Goal: Task Accomplishment & Management: Manage account settings

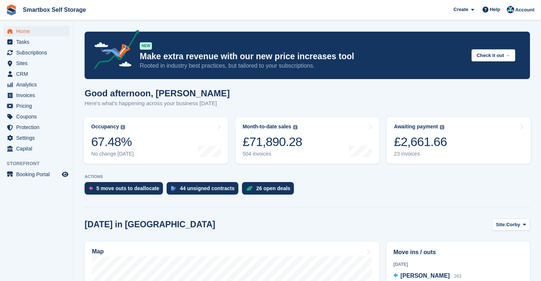
click at [28, 30] on span "Home" at bounding box center [38, 31] width 44 height 10
click at [27, 86] on span "Analytics" at bounding box center [38, 84] width 44 height 10
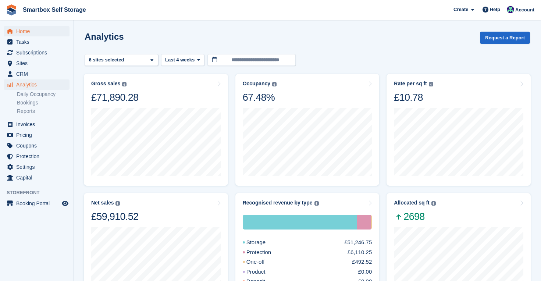
click at [24, 31] on span "Home" at bounding box center [38, 31] width 44 height 10
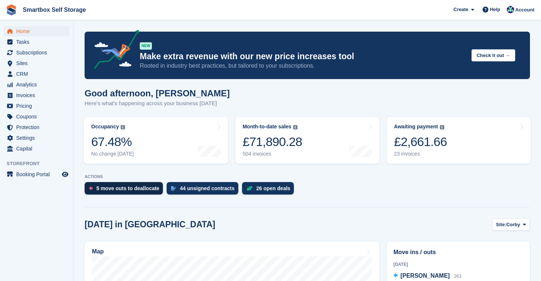
click at [139, 189] on div "5 move outs to deallocate" at bounding box center [127, 188] width 63 height 6
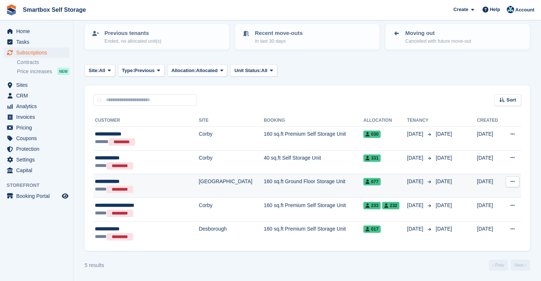
scroll to position [77, 0]
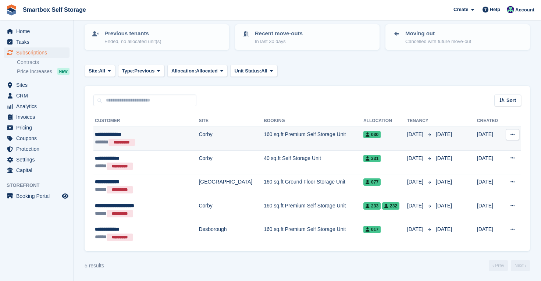
click at [363, 131] on span "030" at bounding box center [371, 134] width 17 height 7
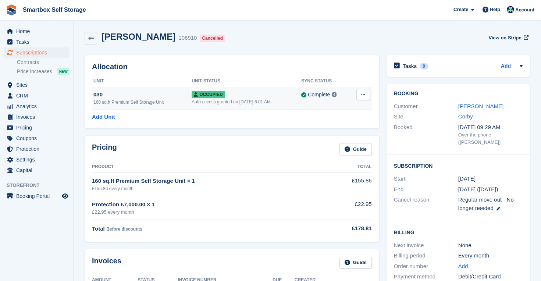
click at [99, 95] on div "030" at bounding box center [142, 94] width 98 height 8
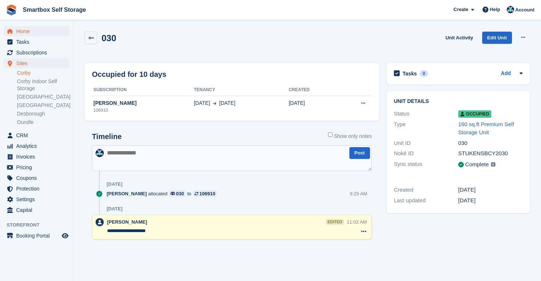
click at [29, 31] on span "Home" at bounding box center [38, 31] width 44 height 10
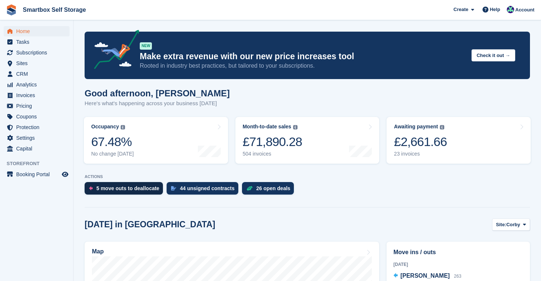
click at [135, 186] on div "5 move outs to deallocate" at bounding box center [127, 188] width 63 height 6
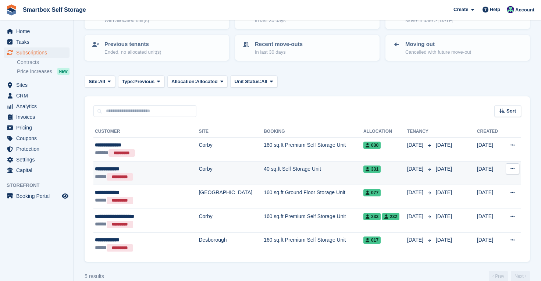
scroll to position [72, 0]
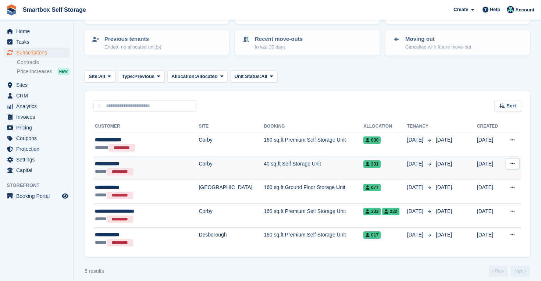
click at [363, 165] on span "331" at bounding box center [371, 163] width 17 height 7
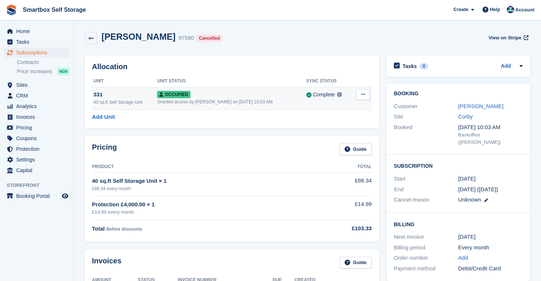
click at [100, 96] on div "331" at bounding box center [125, 94] width 64 height 8
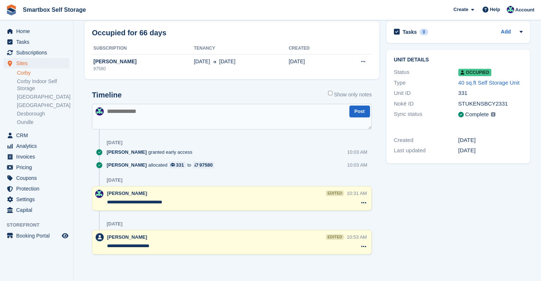
scroll to position [41, 0]
click at [21, 29] on span "Home" at bounding box center [38, 31] width 44 height 10
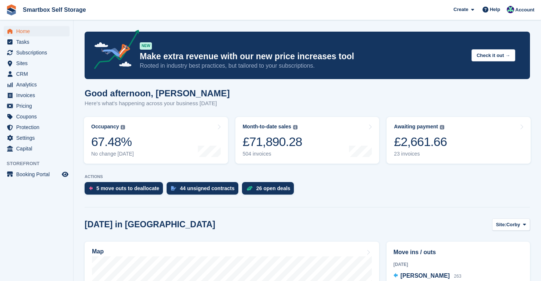
scroll to position [113, 0]
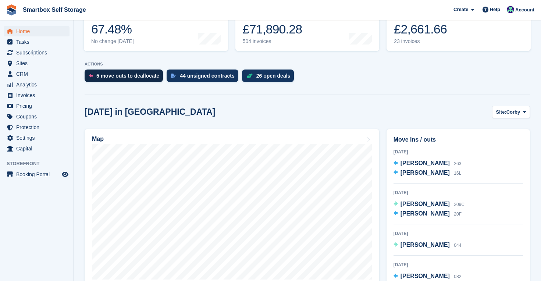
click at [119, 76] on div "5 move outs to deallocate" at bounding box center [127, 76] width 63 height 6
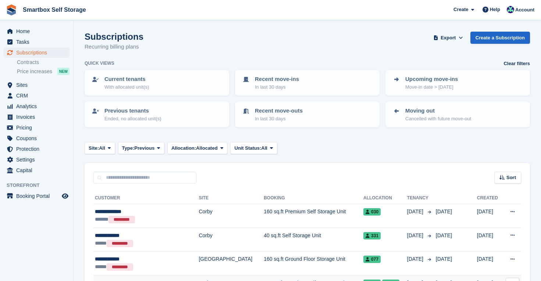
scroll to position [77, 0]
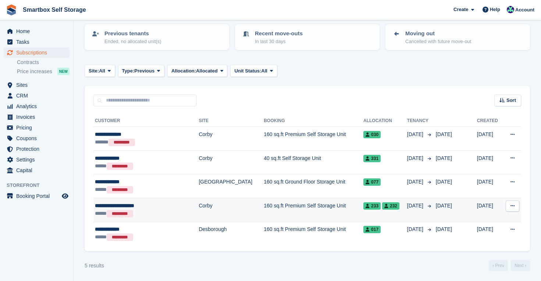
click at [363, 204] on span "233" at bounding box center [371, 205] width 17 height 7
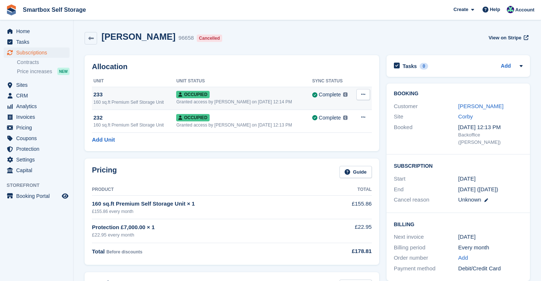
click at [100, 95] on div "233" at bounding box center [134, 94] width 83 height 8
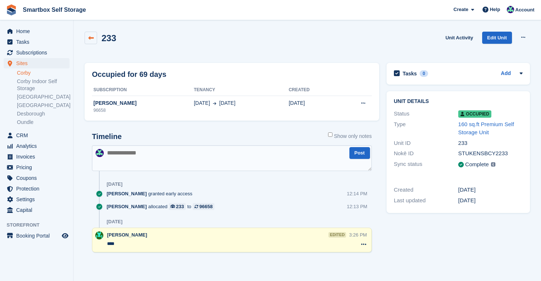
click at [90, 36] on icon at bounding box center [91, 38] width 6 height 6
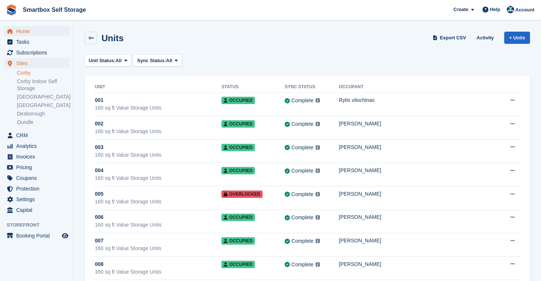
click at [28, 32] on span "Home" at bounding box center [38, 31] width 44 height 10
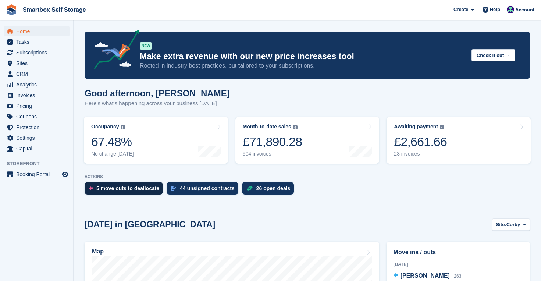
click at [123, 189] on div "5 move outs to deallocate" at bounding box center [127, 188] width 63 height 6
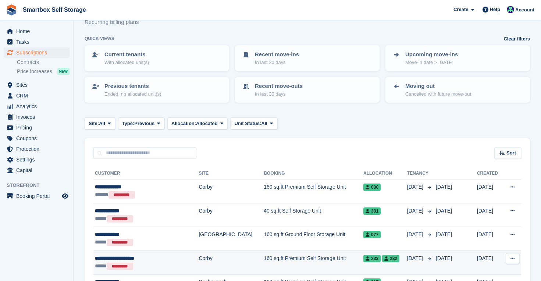
scroll to position [77, 0]
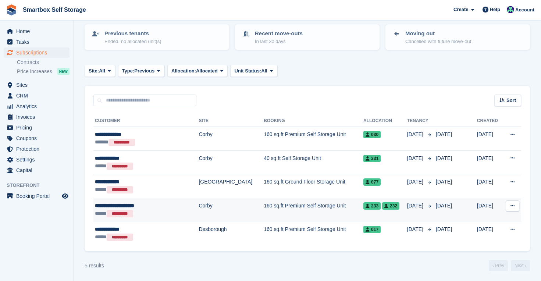
click at [382, 203] on span "232" at bounding box center [390, 205] width 17 height 7
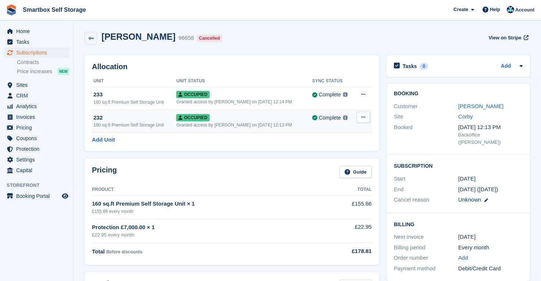
click at [98, 117] on div "232" at bounding box center [134, 118] width 83 height 8
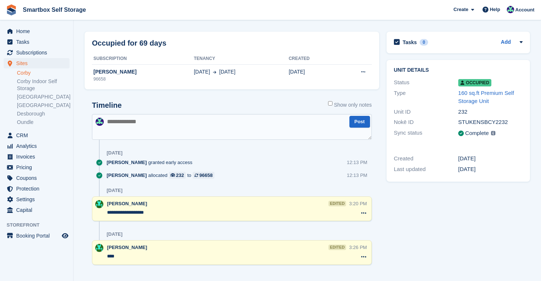
scroll to position [35, 0]
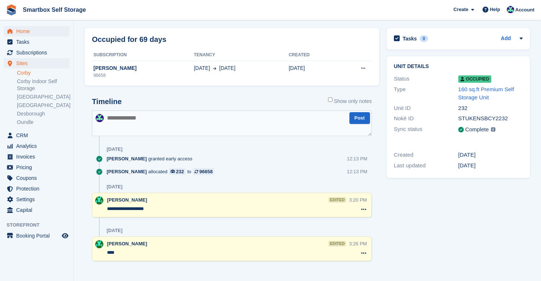
click at [28, 33] on span "Home" at bounding box center [38, 31] width 44 height 10
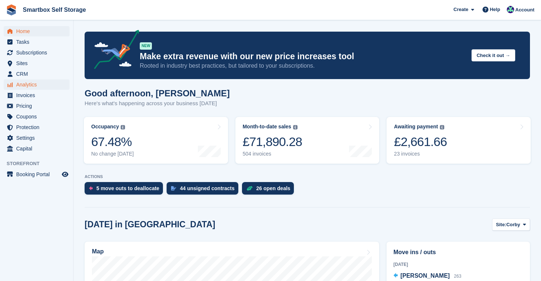
click at [25, 84] on span "Analytics" at bounding box center [38, 84] width 44 height 10
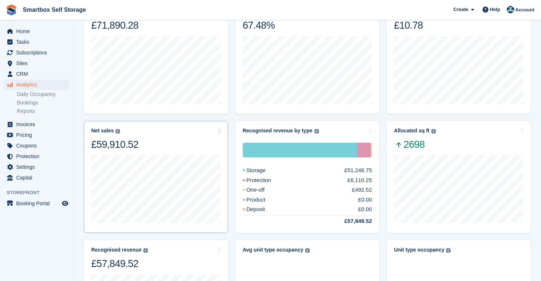
scroll to position [73, 0]
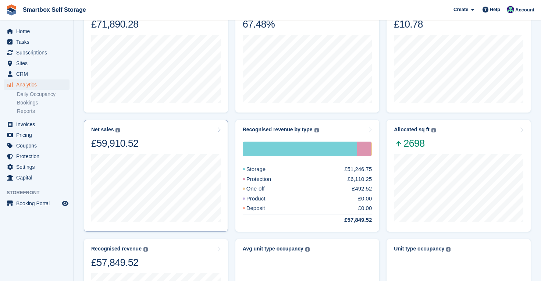
click at [169, 142] on div "Net sales The sum of all finalised invoices, after discount and excluding tax. …" at bounding box center [155, 138] width 129 height 23
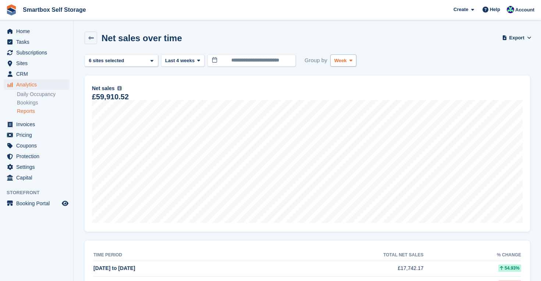
click at [351, 63] on span at bounding box center [351, 60] width 6 height 6
click at [346, 101] on link "Month" at bounding box center [366, 104] width 64 height 13
click at [184, 55] on button "Last 4 weeks" at bounding box center [182, 60] width 43 height 12
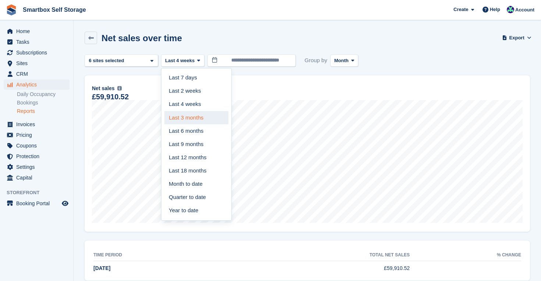
click at [180, 111] on link "Last 3 months" at bounding box center [196, 117] width 64 height 13
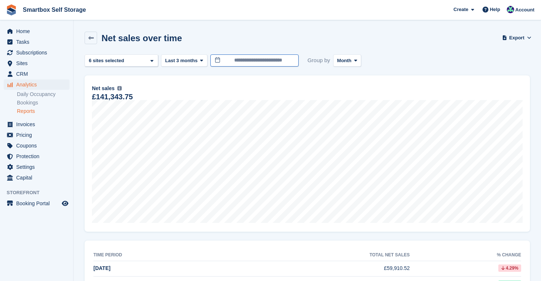
click at [248, 60] on input "**********" at bounding box center [254, 60] width 88 height 12
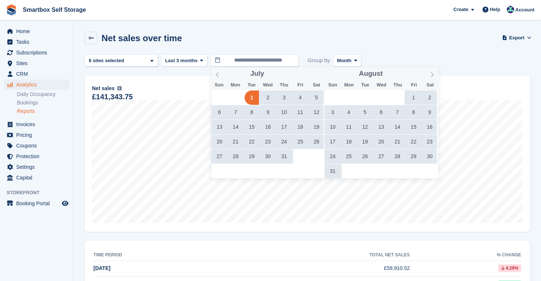
click at [413, 96] on span "1" at bounding box center [413, 97] width 14 height 14
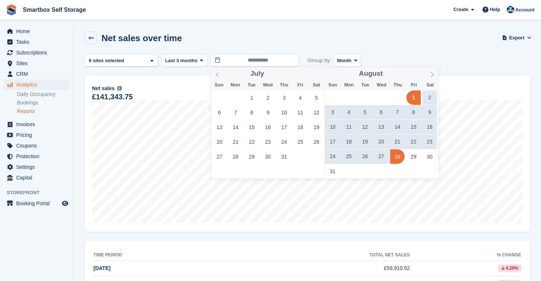
click at [398, 156] on span "28" at bounding box center [397, 156] width 14 height 14
type input "**********"
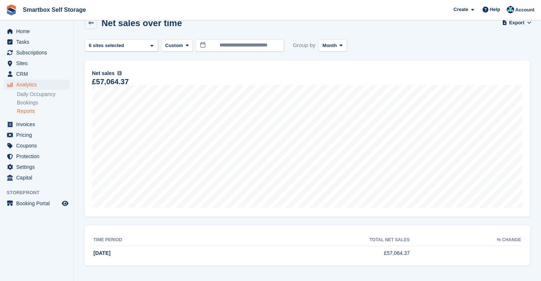
scroll to position [15, 0]
click at [25, 32] on span "Home" at bounding box center [38, 31] width 44 height 10
